Goal: Use online tool/utility

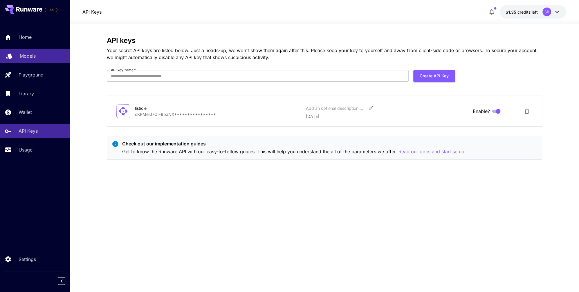
click at [28, 59] on p "Models" at bounding box center [28, 55] width 16 height 7
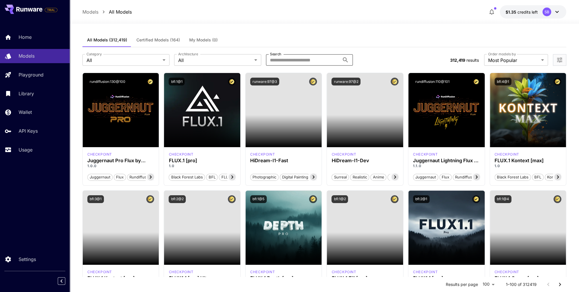
click at [273, 62] on input "Search" at bounding box center [303, 60] width 74 height 12
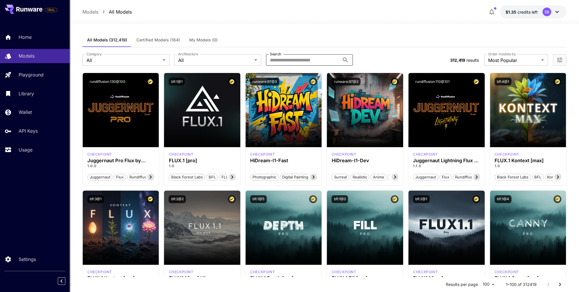
type input "*"
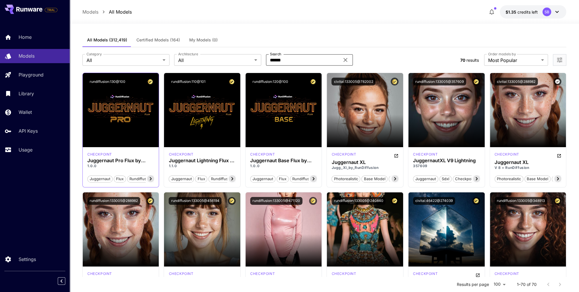
type input "******"
click at [151, 180] on icon at bounding box center [150, 178] width 7 height 7
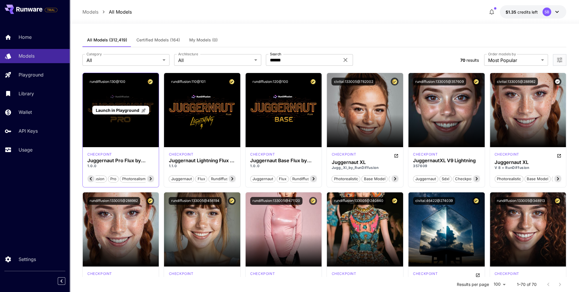
click at [122, 132] on div "Launch in Playground" at bounding box center [121, 110] width 76 height 74
click at [99, 160] on h3 "Juggernaut Pro Flux by RunDiffusion" at bounding box center [120, 161] width 67 height 6
click at [116, 86] on div "rundiffusion:130@100" at bounding box center [121, 81] width 76 height 17
click at [113, 110] on span "Launch in Playground" at bounding box center [117, 110] width 43 height 5
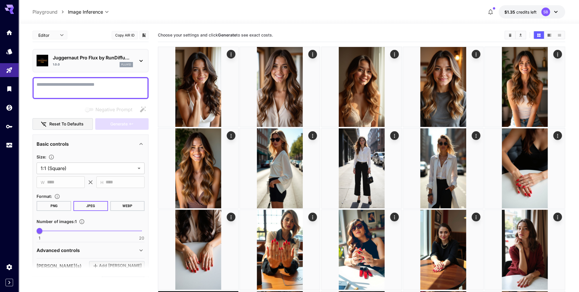
click at [54, 57] on p "Juggernaut Pro Flux by RunDiffu..." at bounding box center [93, 57] width 80 height 7
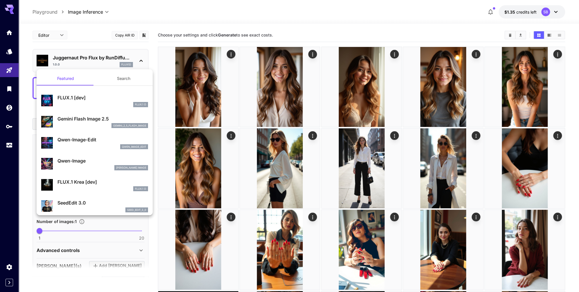
click at [55, 57] on div at bounding box center [289, 146] width 579 height 292
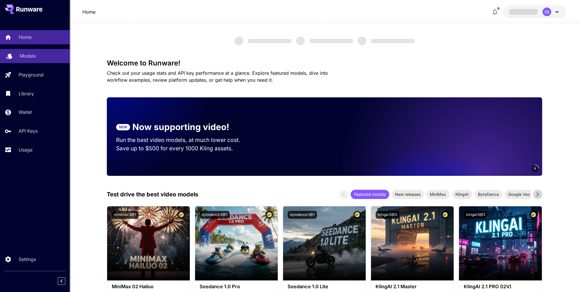
click at [36, 56] on div "Models" at bounding box center [42, 55] width 45 height 7
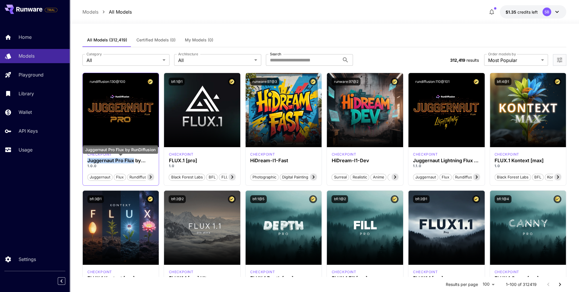
drag, startPoint x: 87, startPoint y: 161, endPoint x: 133, endPoint y: 160, distance: 45.5
click at [133, 160] on h3 "Juggernaut Pro Flux by RunDiffusion" at bounding box center [120, 161] width 67 height 6
copy h3 "Juggernaut Pro Flux"
